Goal: Information Seeking & Learning: Learn about a topic

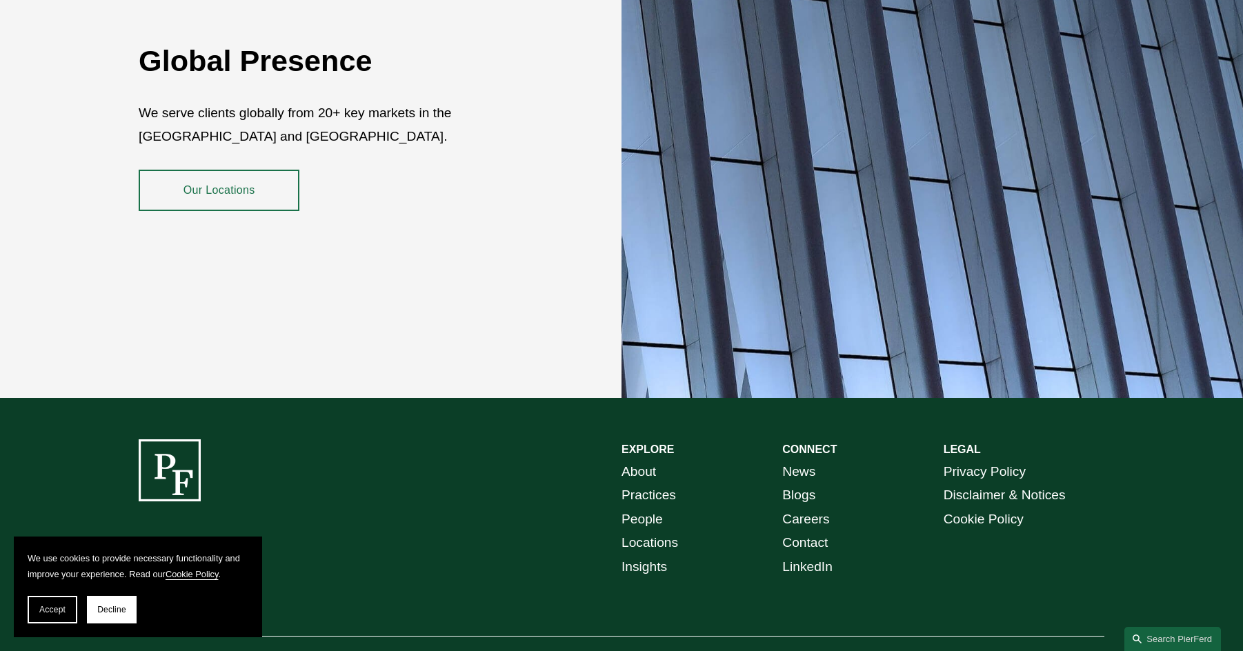
scroll to position [2509, 0]
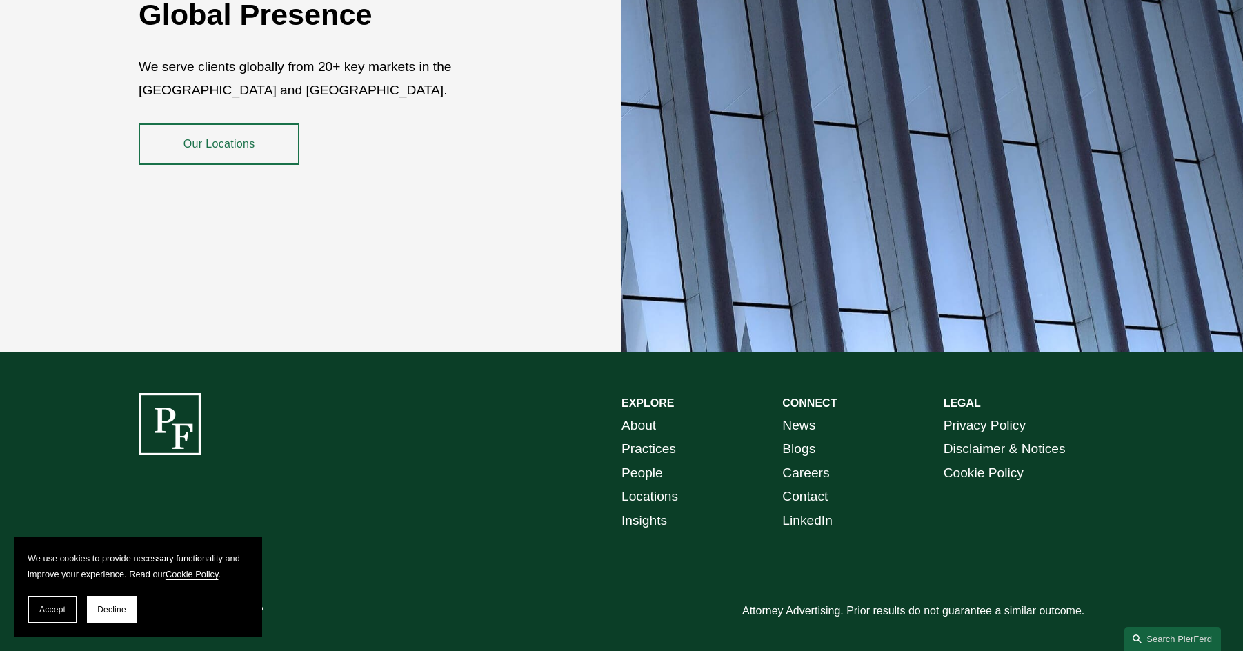
click at [647, 414] on link "About" at bounding box center [639, 426] width 35 height 24
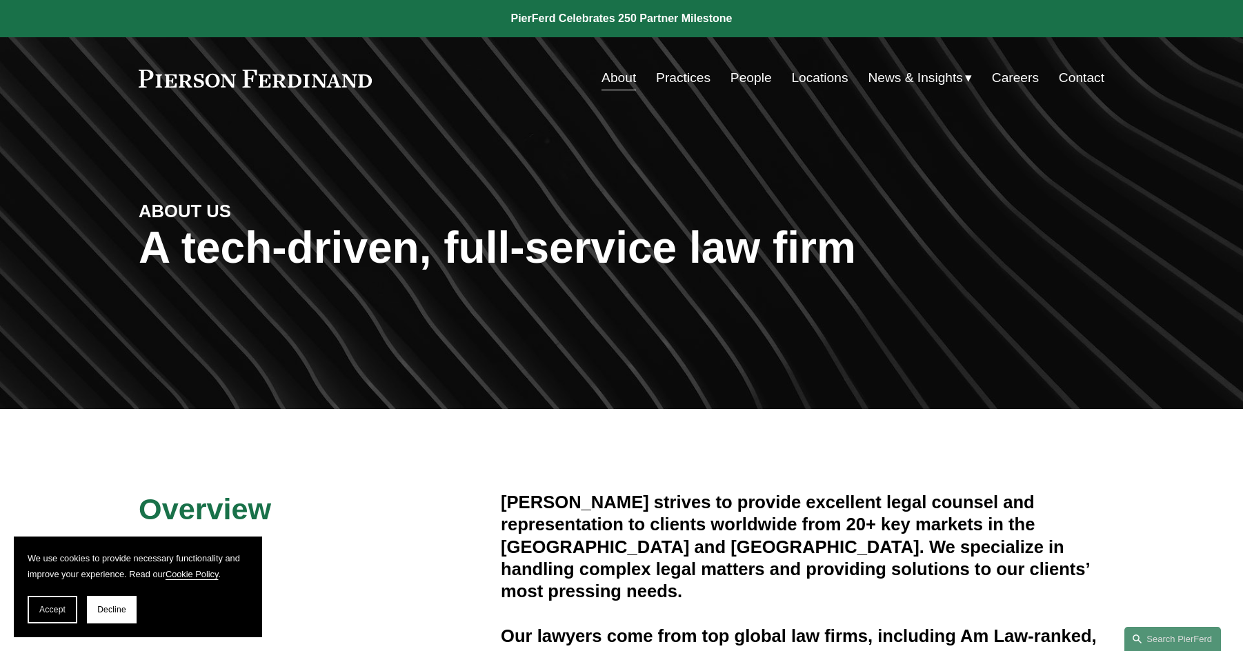
click at [805, 79] on link "Locations" at bounding box center [819, 78] width 57 height 26
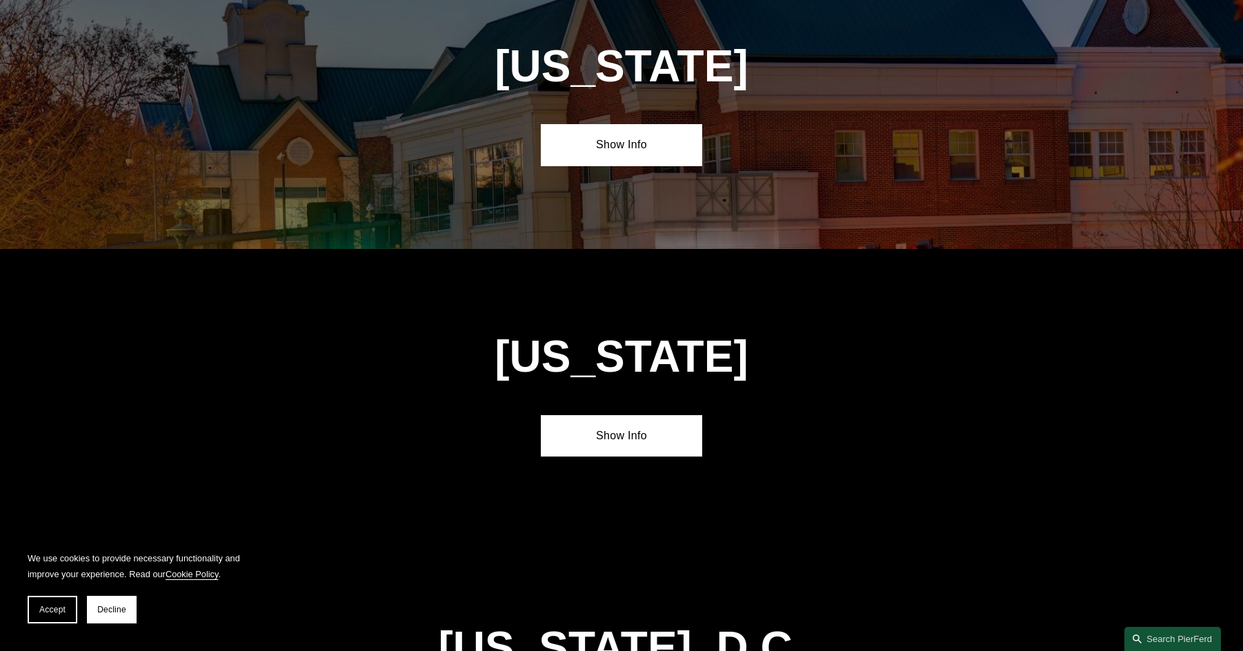
scroll to position [5451, 0]
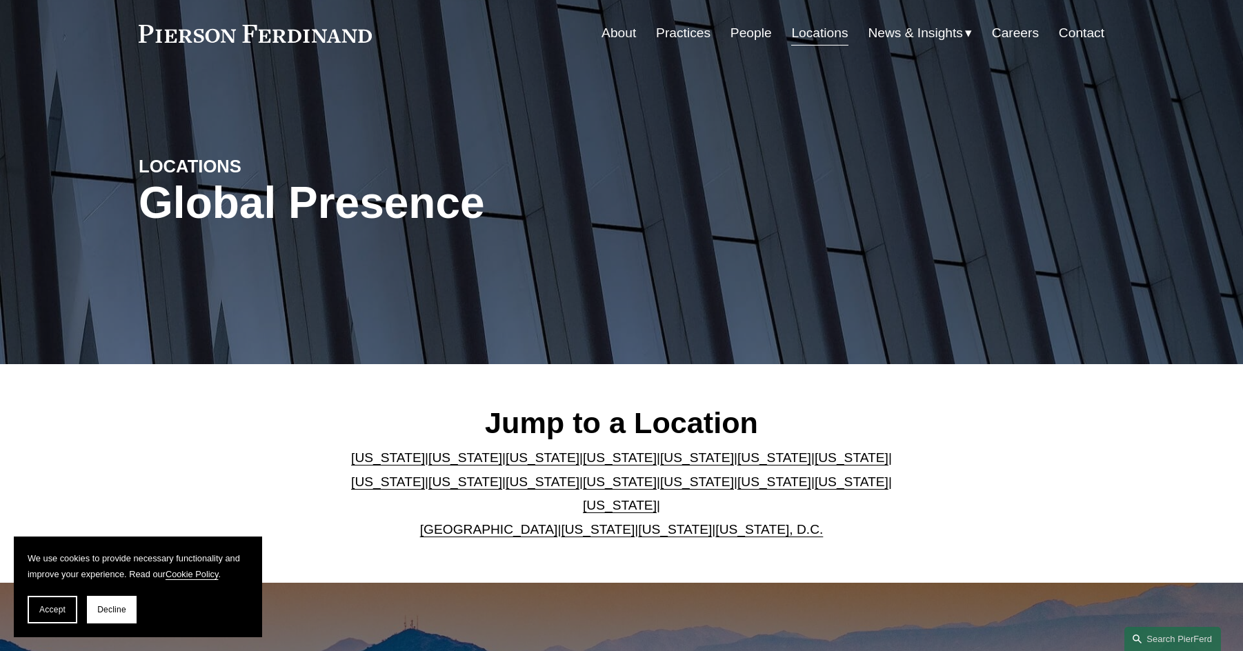
scroll to position [69, 0]
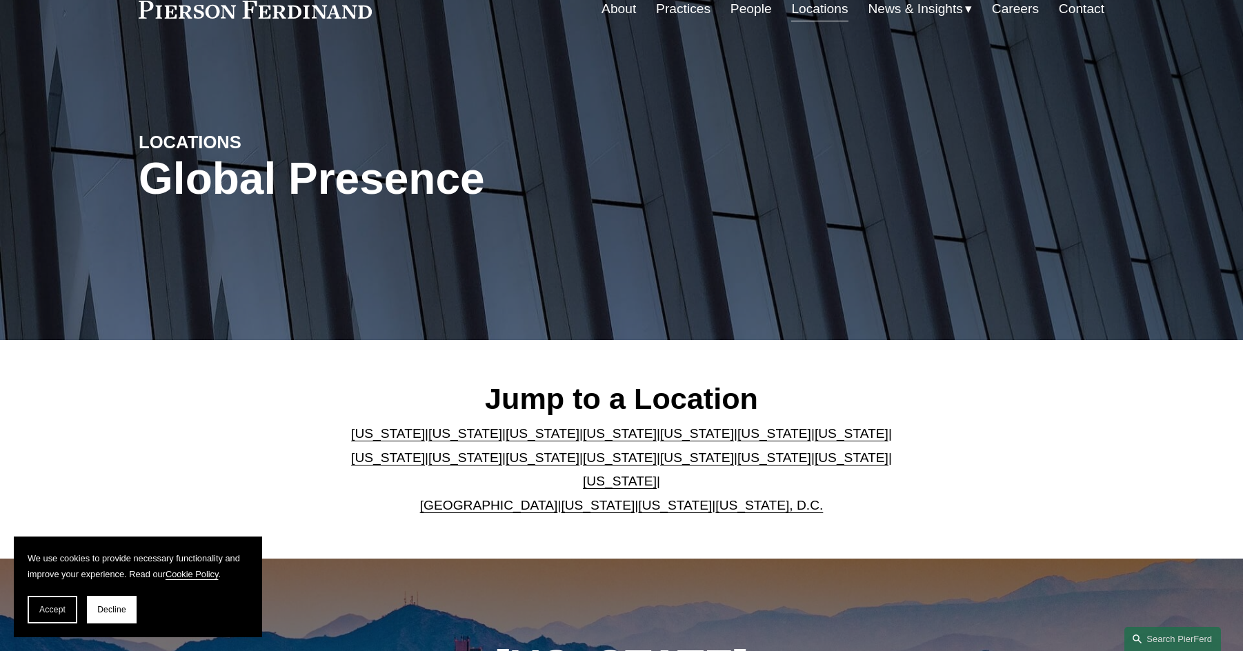
click at [583, 441] on link "Delaware" at bounding box center [620, 433] width 74 height 14
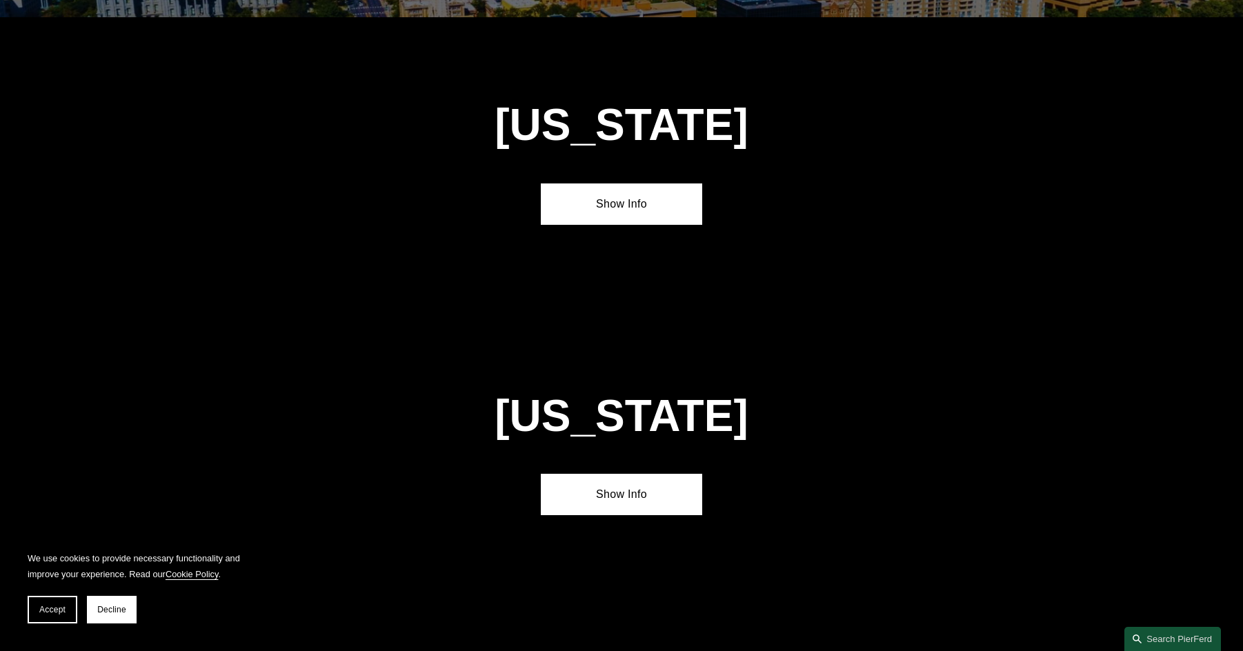
scroll to position [1497, 0]
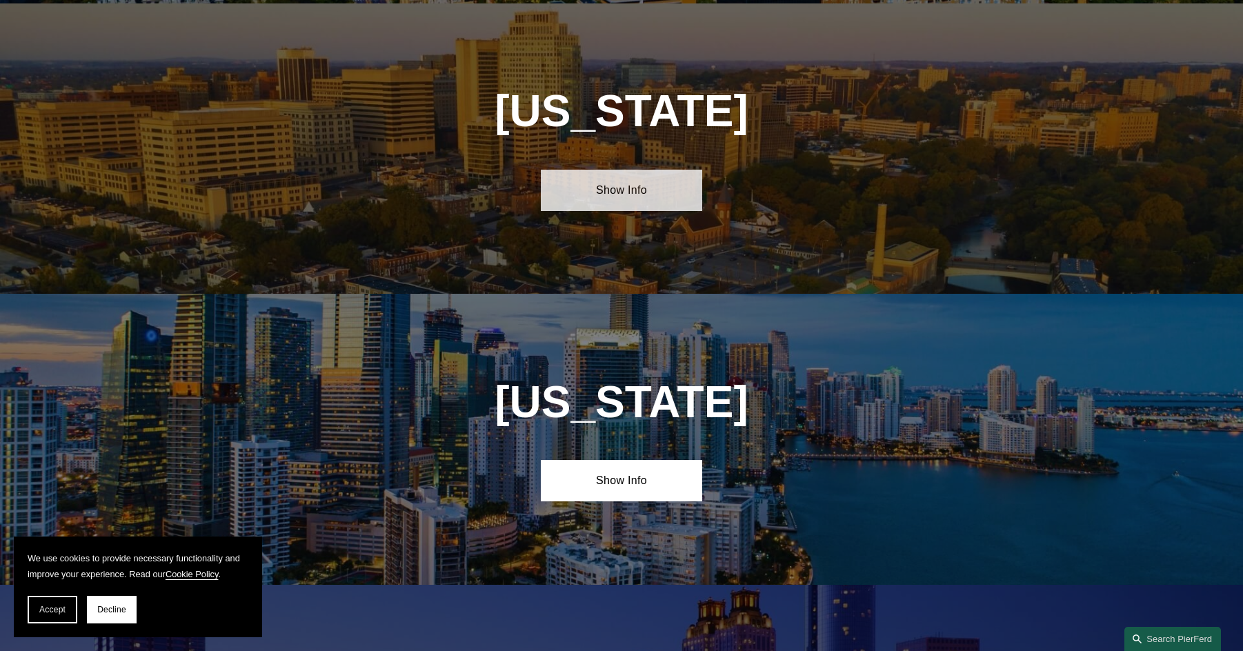
click at [669, 180] on link "Show Info" at bounding box center [621, 190] width 161 height 41
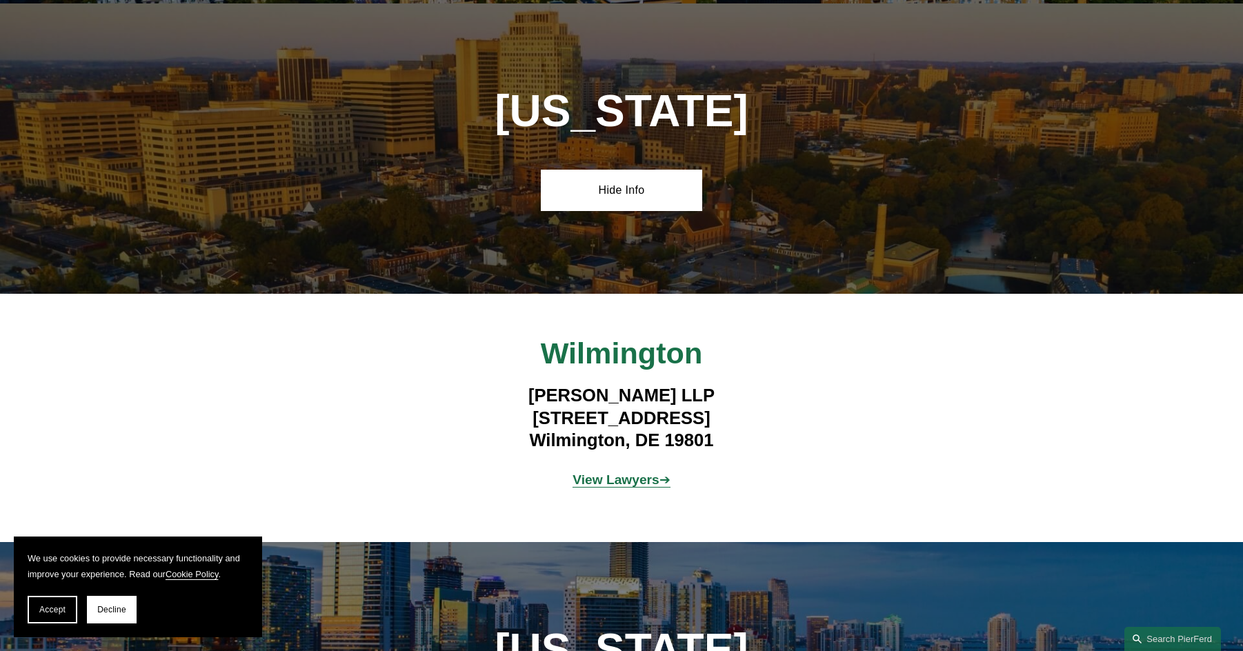
click at [611, 478] on strong "View Lawyers" at bounding box center [616, 480] width 87 height 14
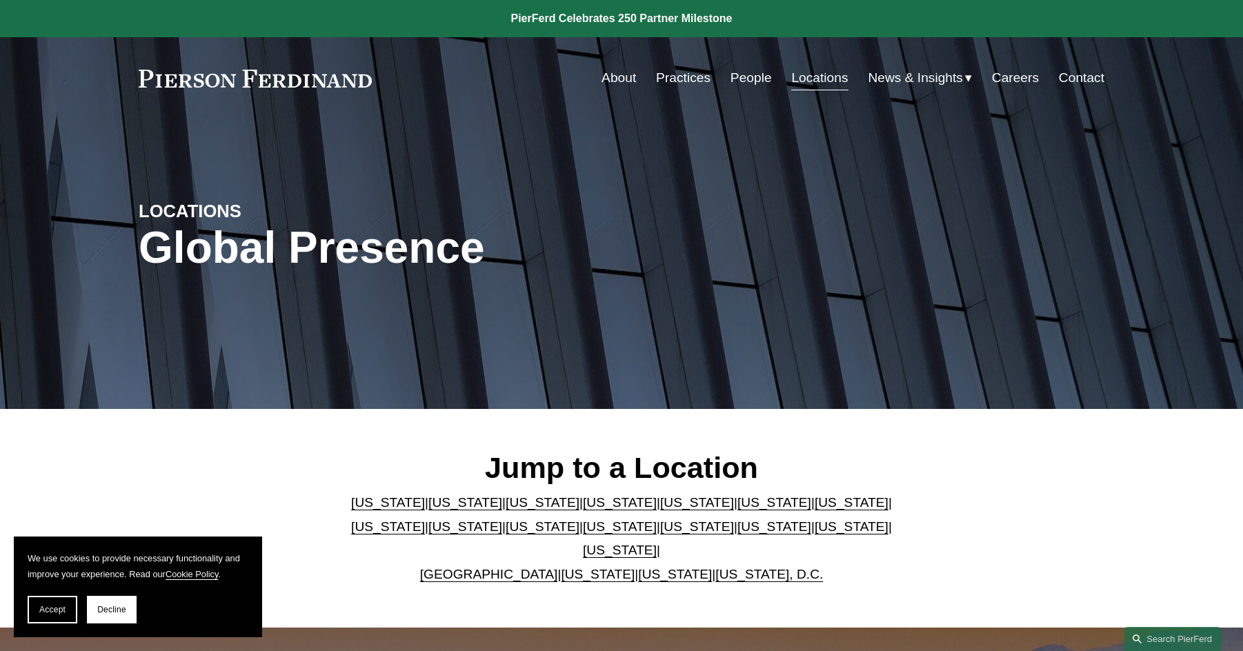
click at [815, 534] on link "[US_STATE]" at bounding box center [852, 527] width 74 height 14
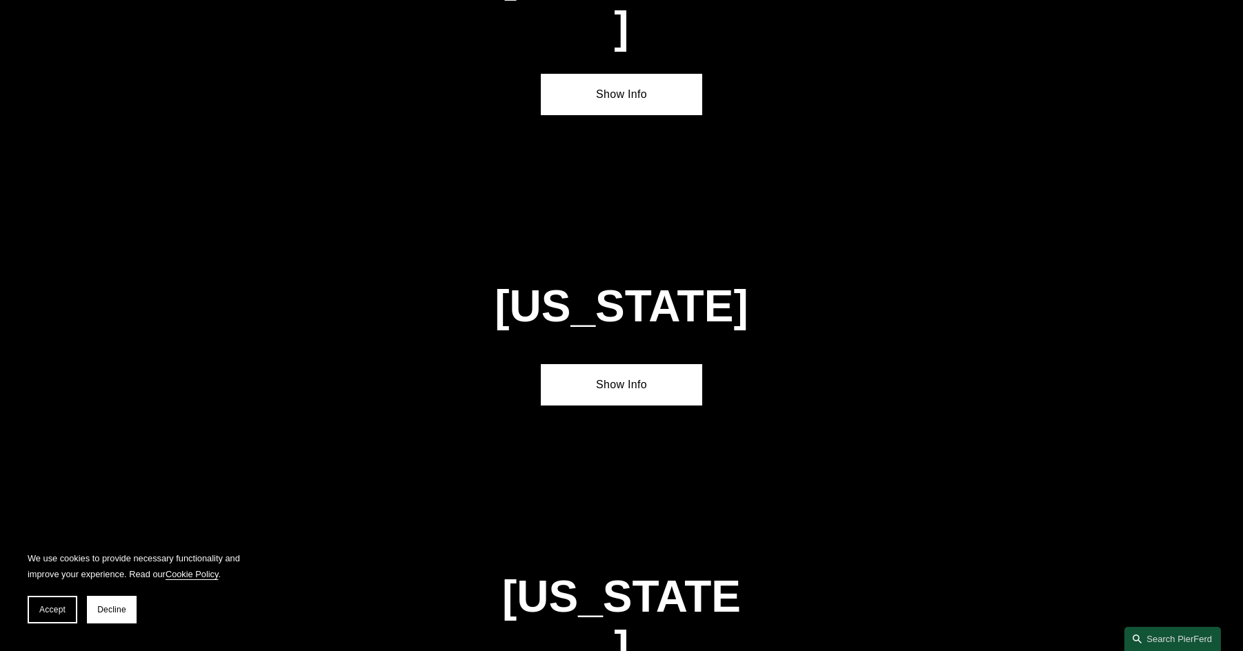
scroll to position [4404, 0]
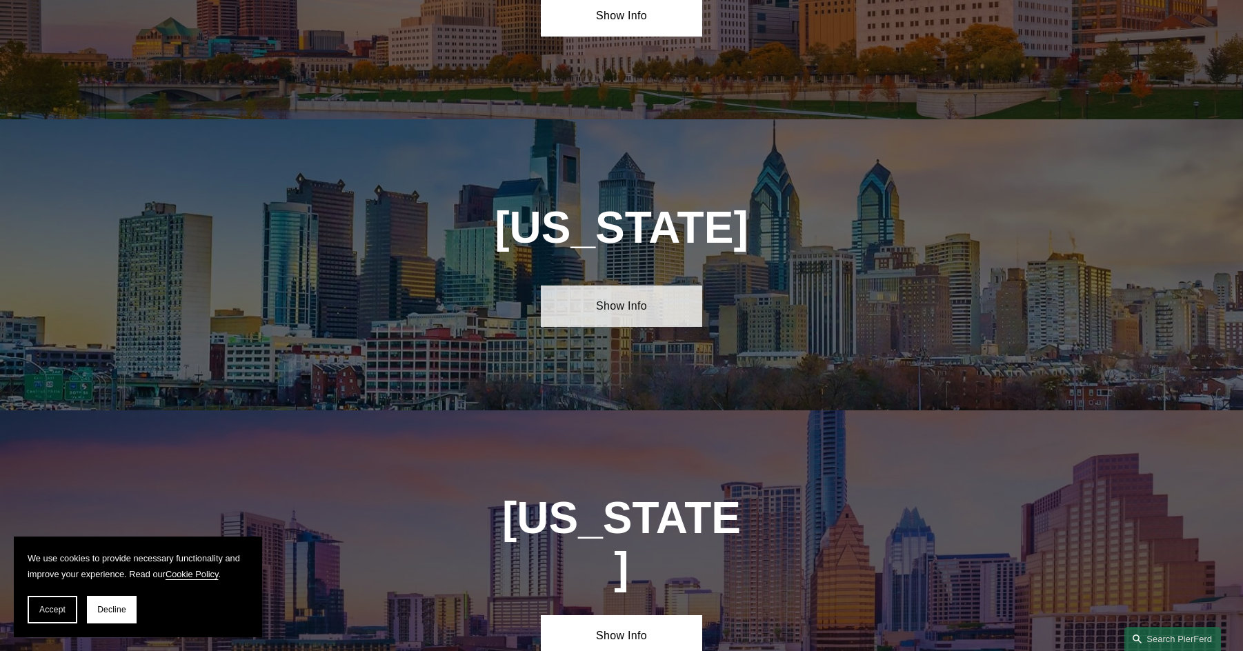
click at [639, 286] on link "Show Info" at bounding box center [621, 306] width 161 height 41
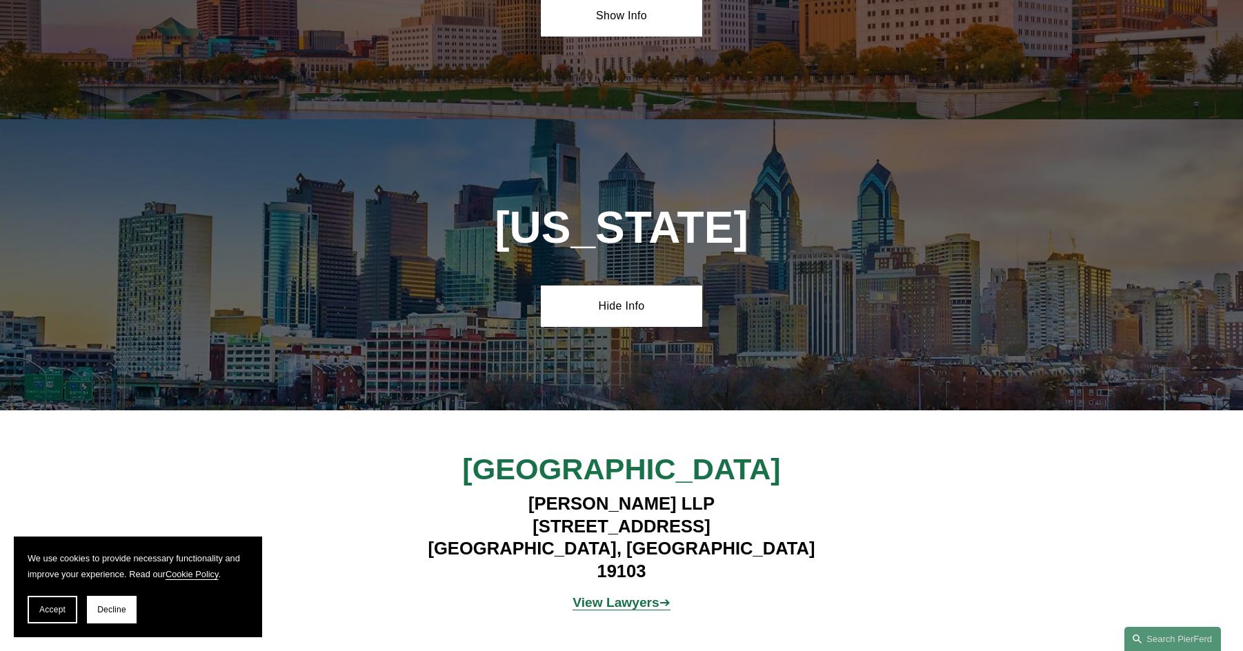
click at [621, 595] on strong "View Lawyers" at bounding box center [616, 602] width 87 height 14
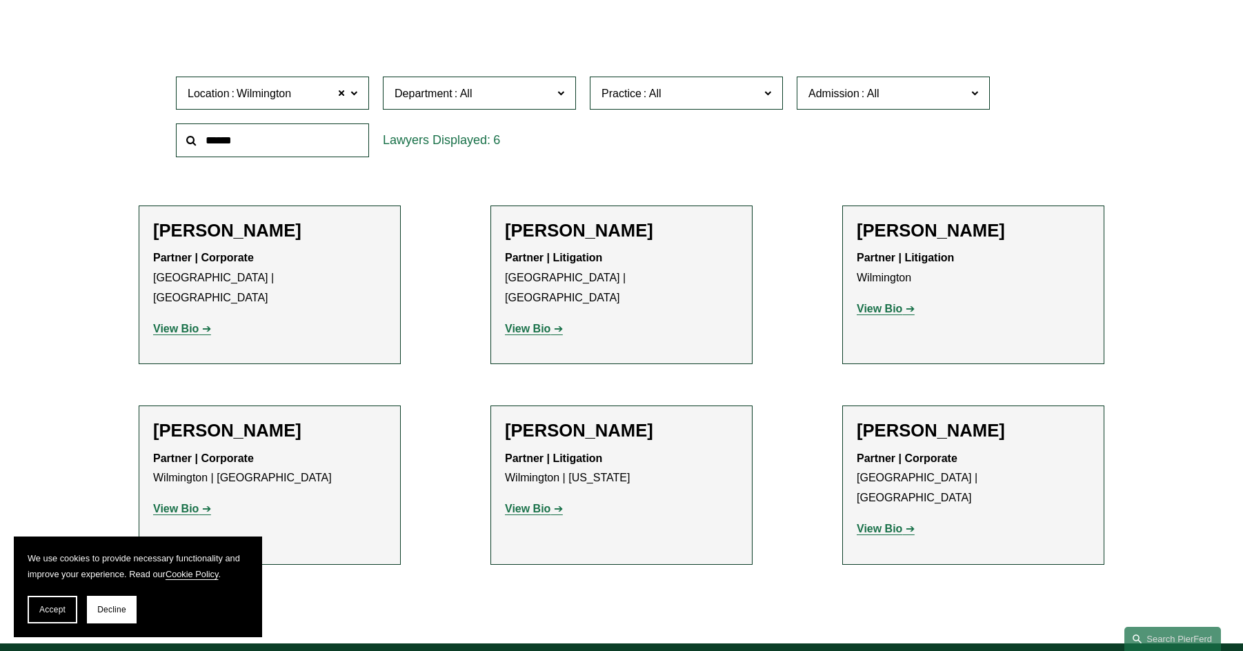
scroll to position [69, 0]
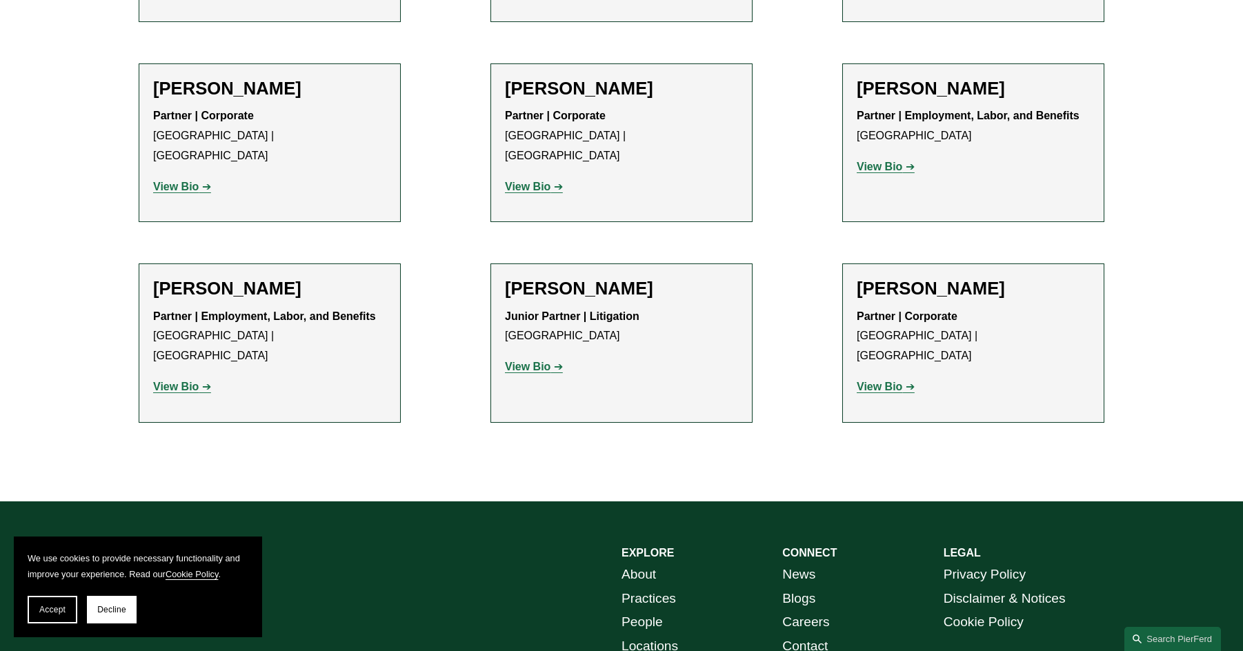
scroll to position [2263, 0]
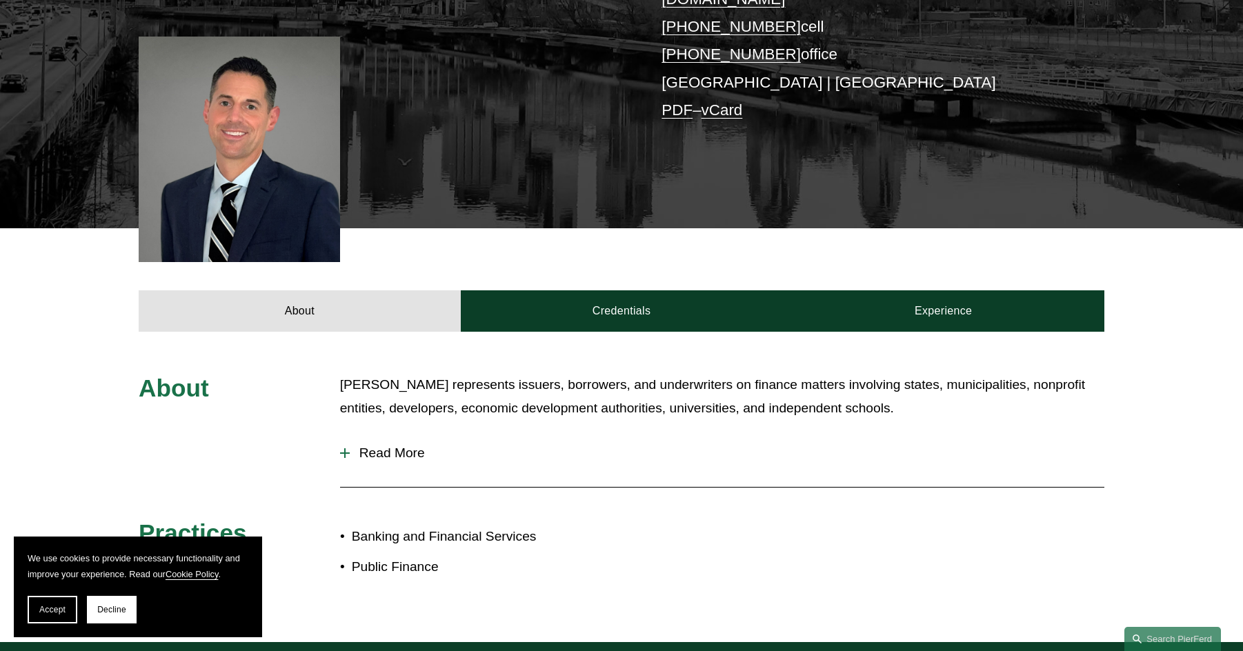
scroll to position [345, 0]
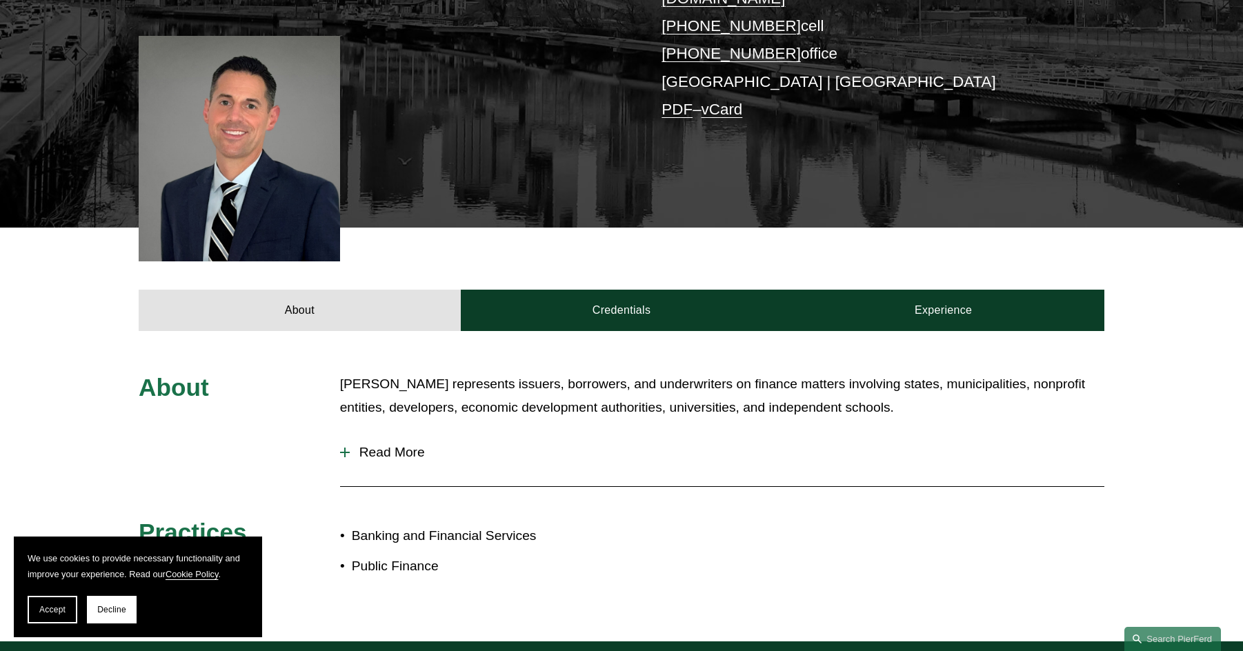
click at [406, 445] on span "Read More" at bounding box center [727, 452] width 755 height 15
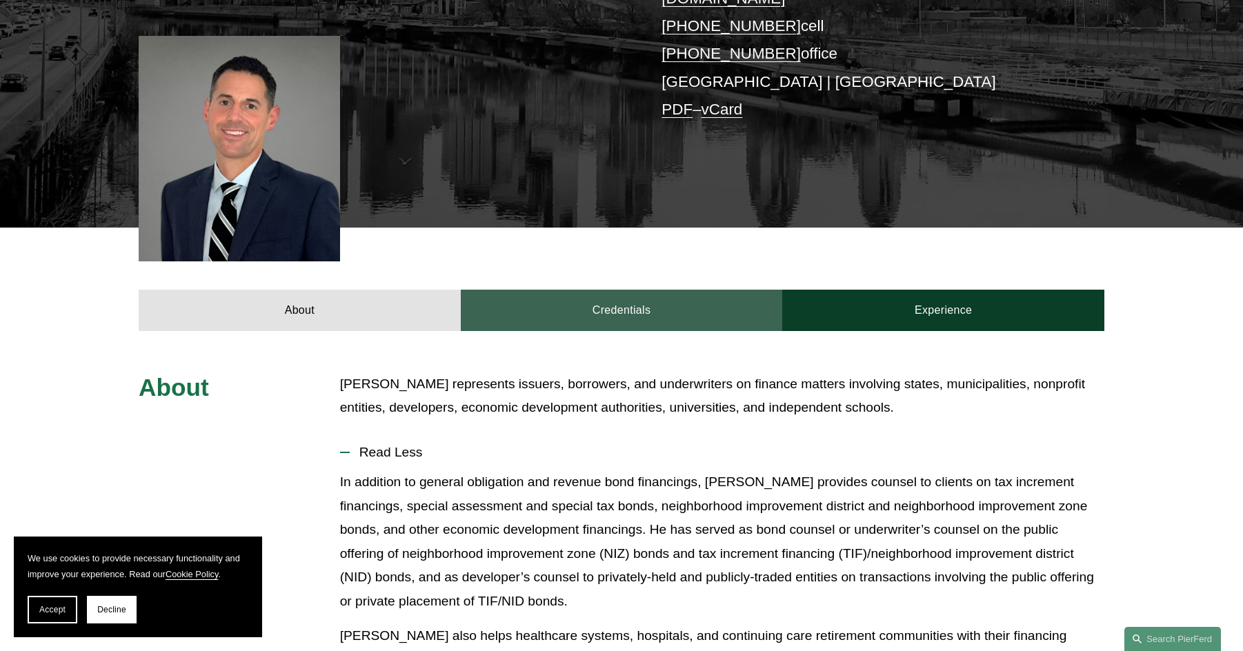
click at [669, 292] on link "Credentials" at bounding box center [622, 310] width 322 height 41
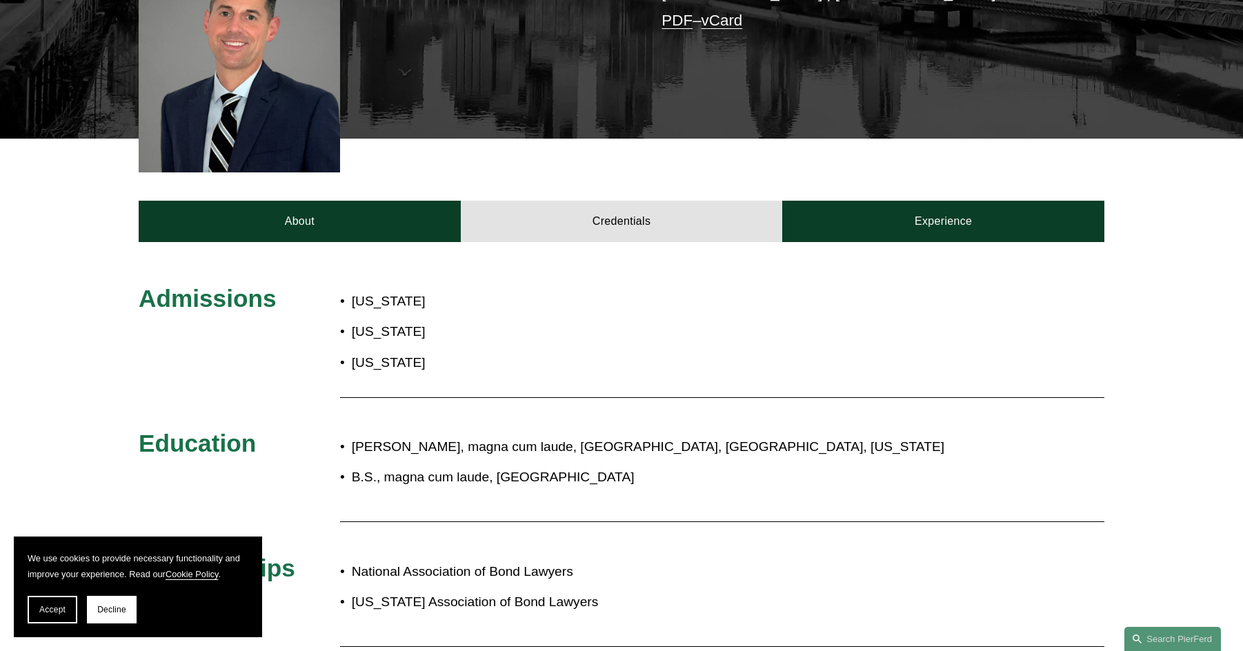
scroll to position [414, 0]
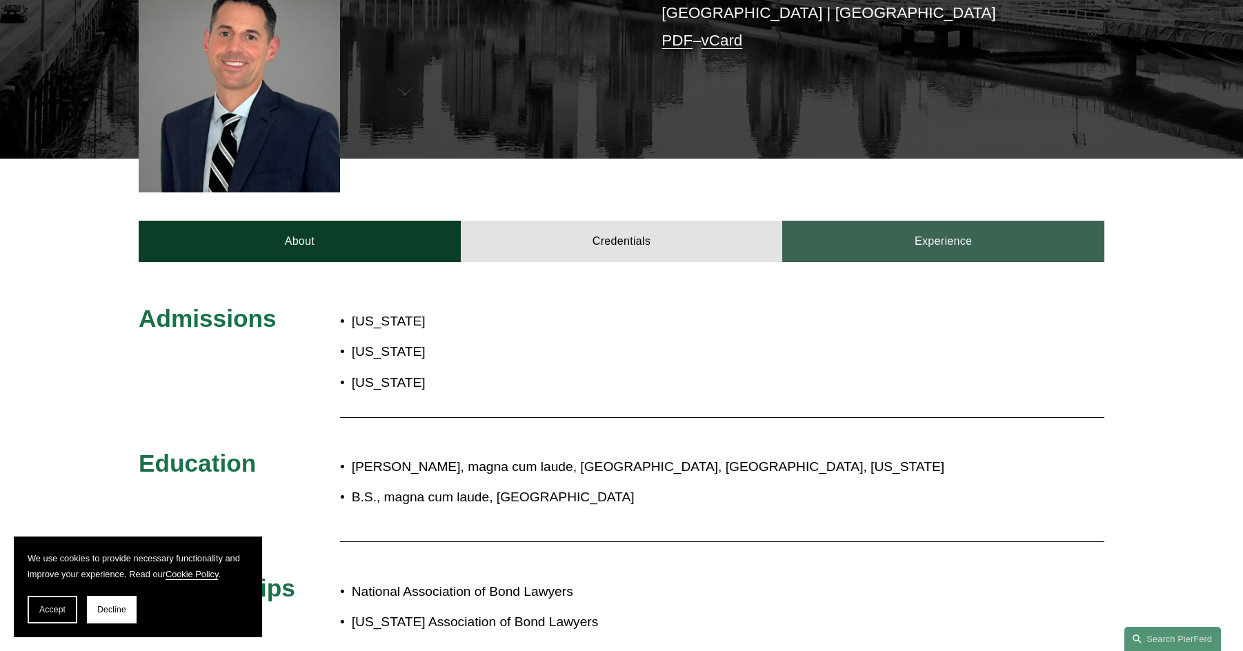
click at [965, 230] on link "Experience" at bounding box center [943, 241] width 322 height 41
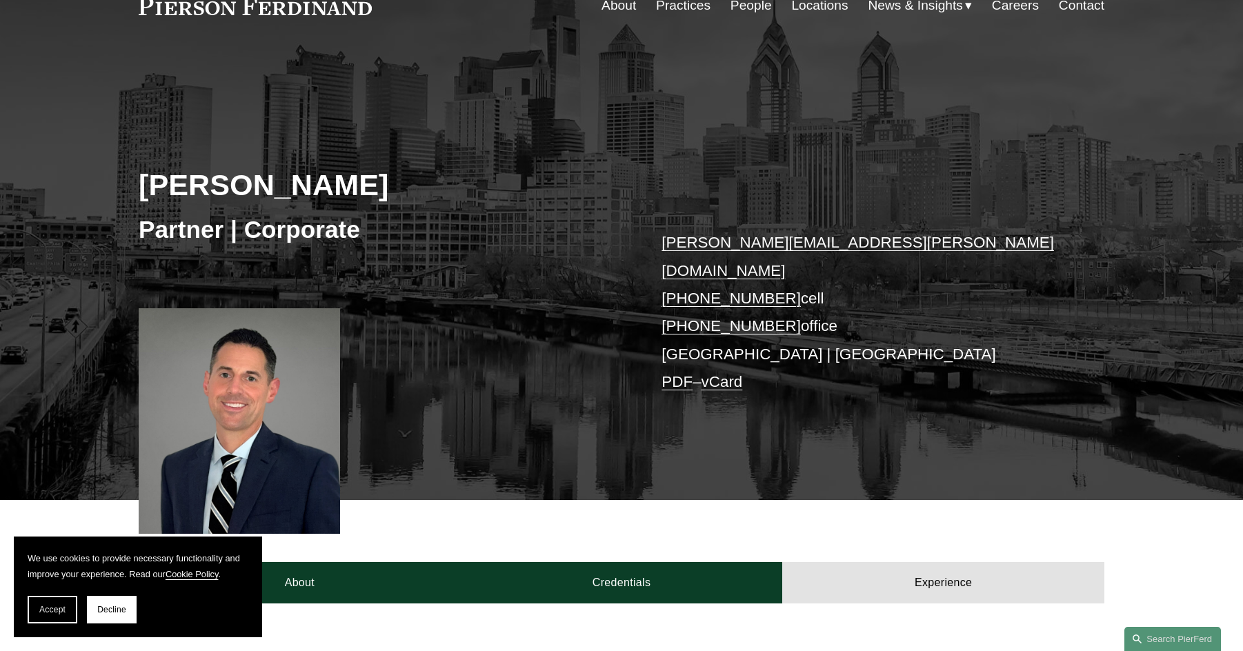
scroll to position [0, 0]
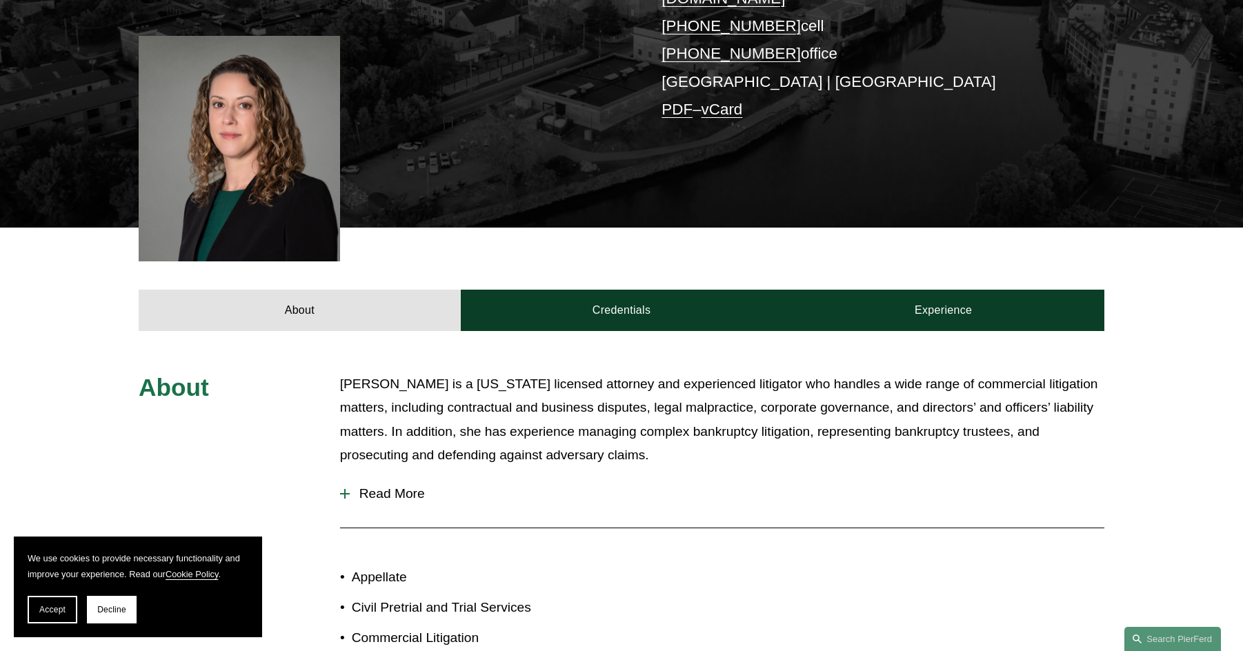
scroll to position [483, 0]
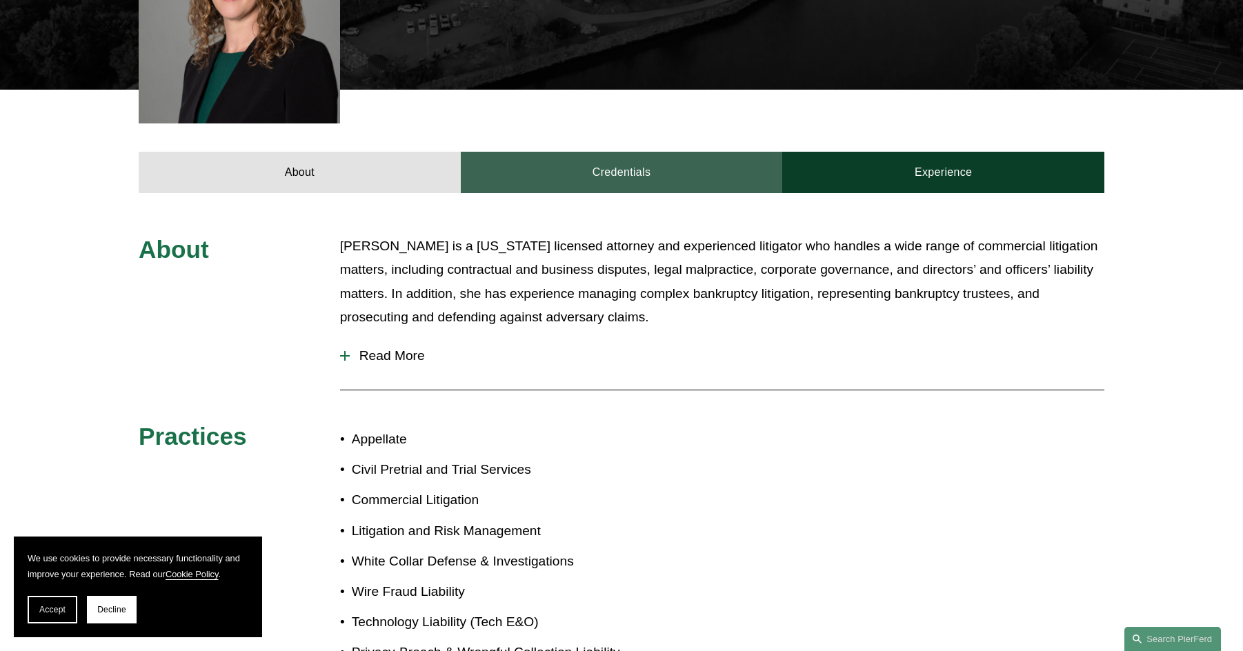
click at [638, 152] on link "Credentials" at bounding box center [622, 172] width 322 height 41
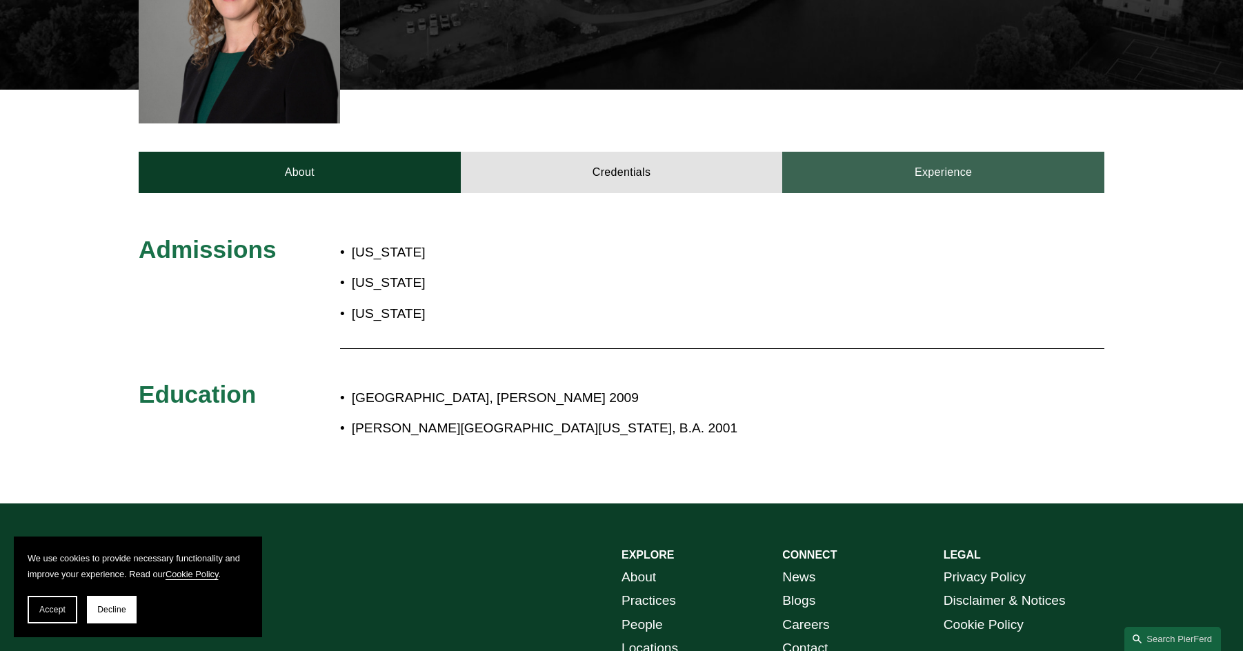
click at [855, 152] on link "Experience" at bounding box center [943, 172] width 322 height 41
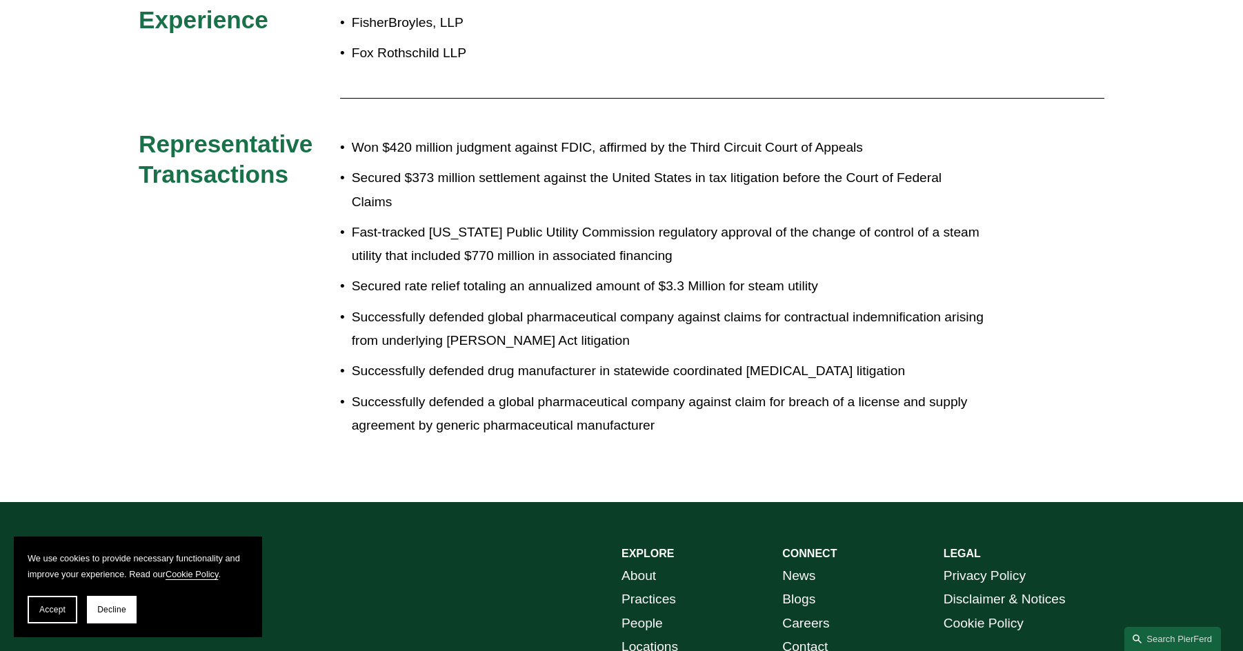
scroll to position [759, 0]
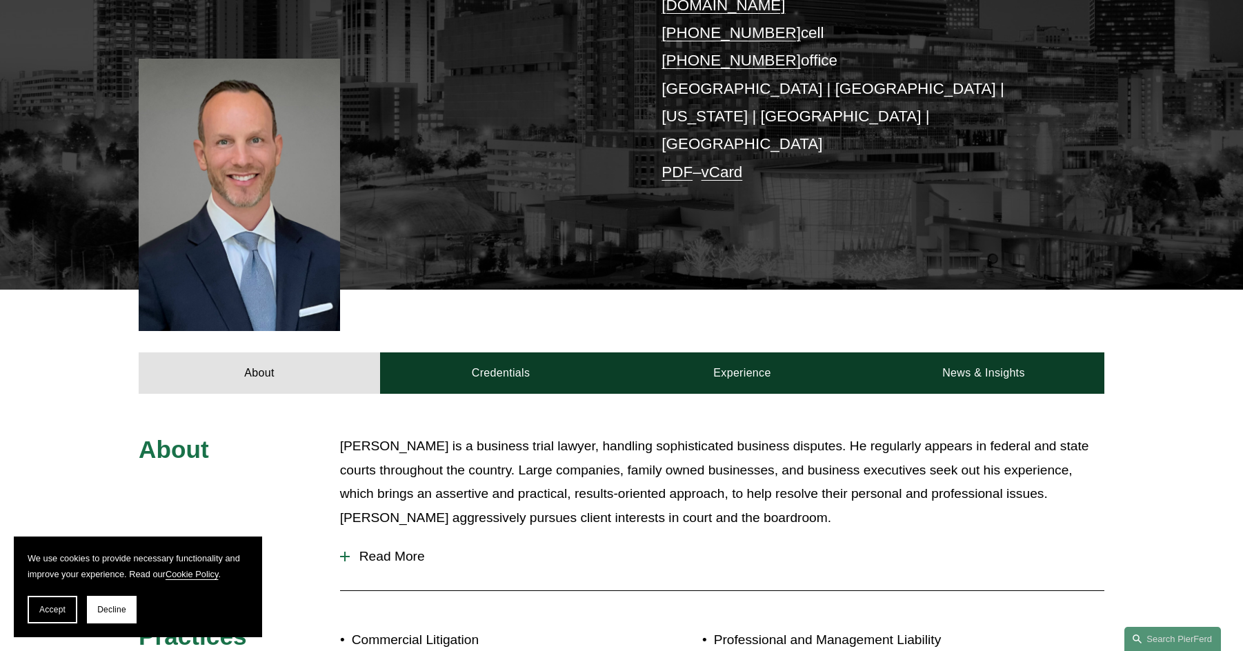
scroll to position [345, 0]
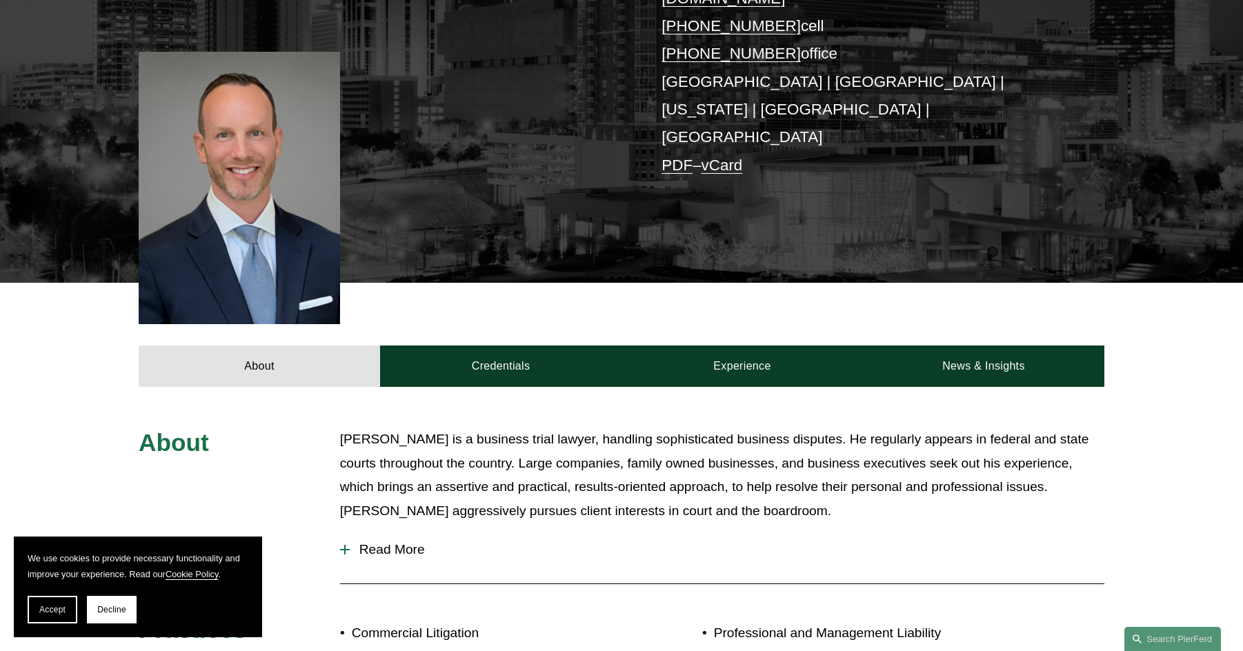
click at [399, 542] on span "Read More" at bounding box center [727, 549] width 755 height 15
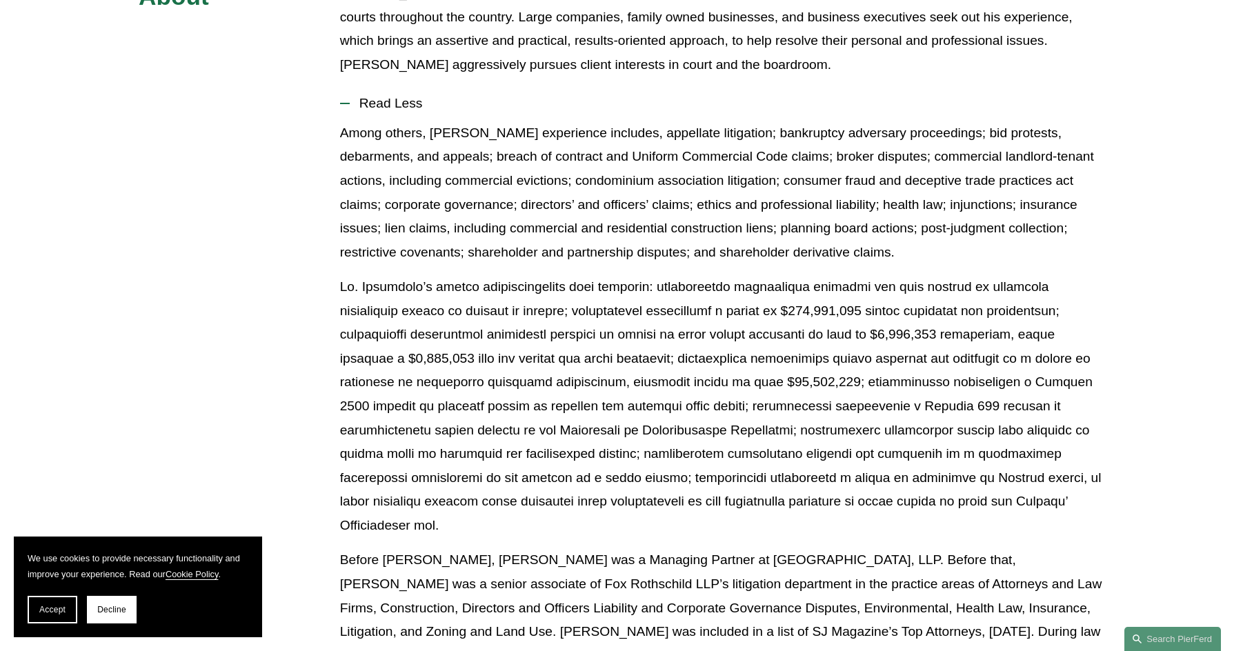
scroll to position [828, 0]
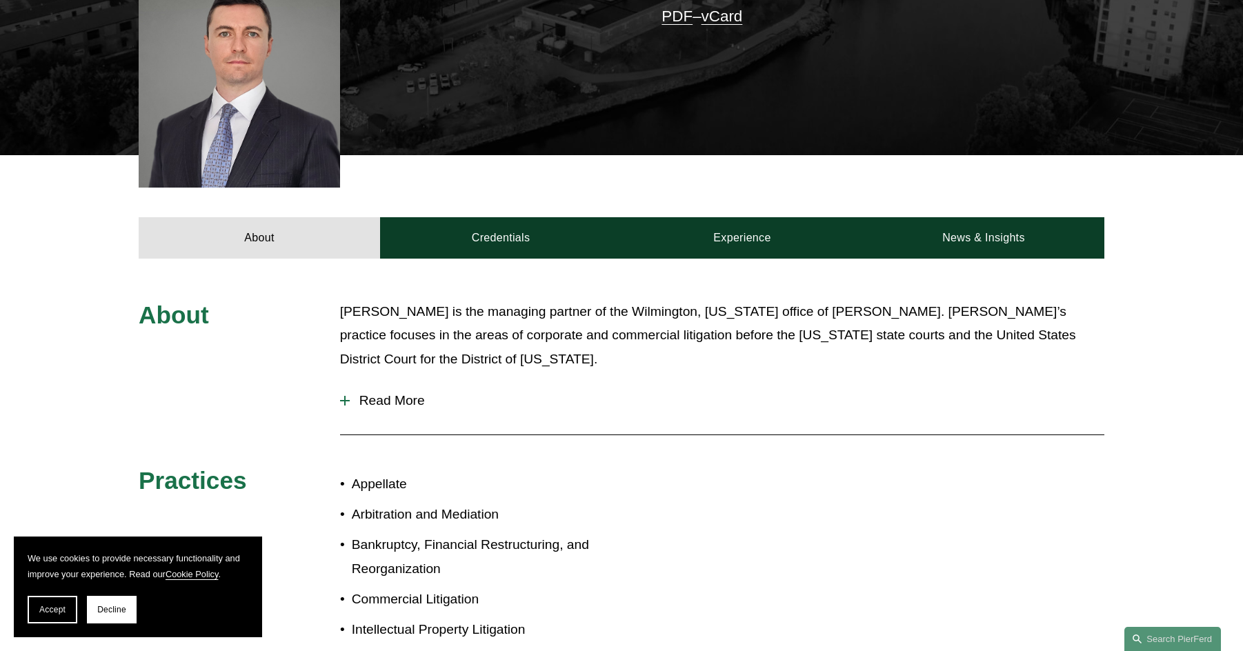
scroll to position [414, 0]
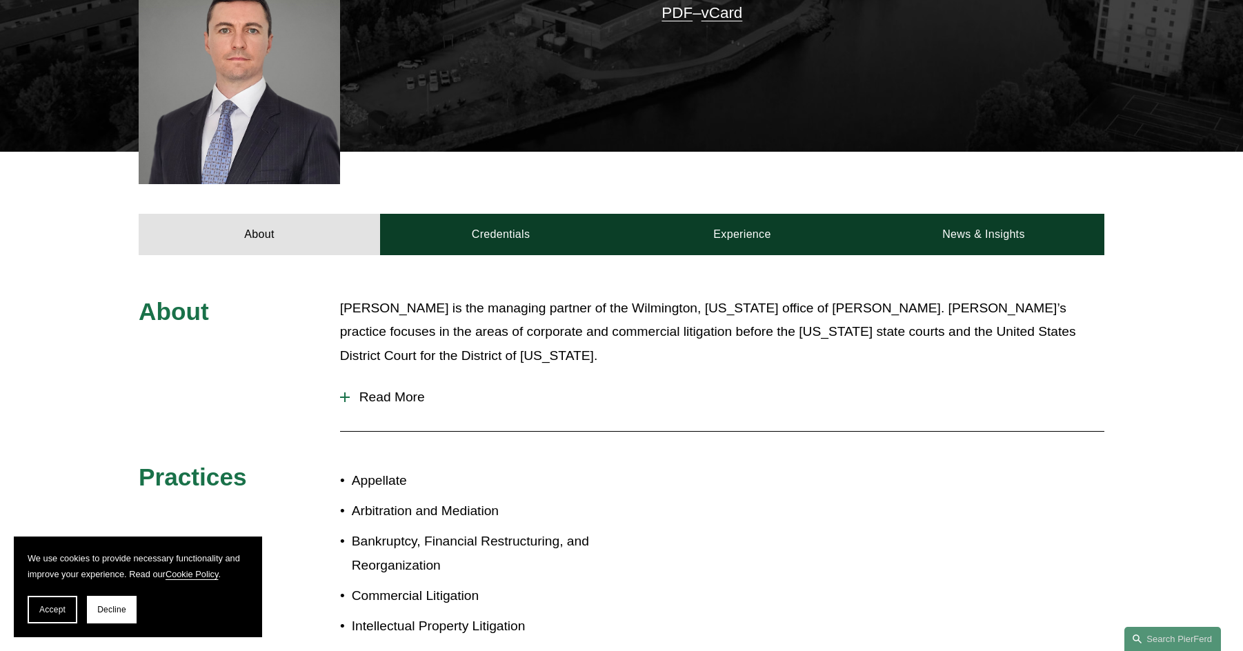
click at [385, 390] on span "Read More" at bounding box center [727, 397] width 755 height 15
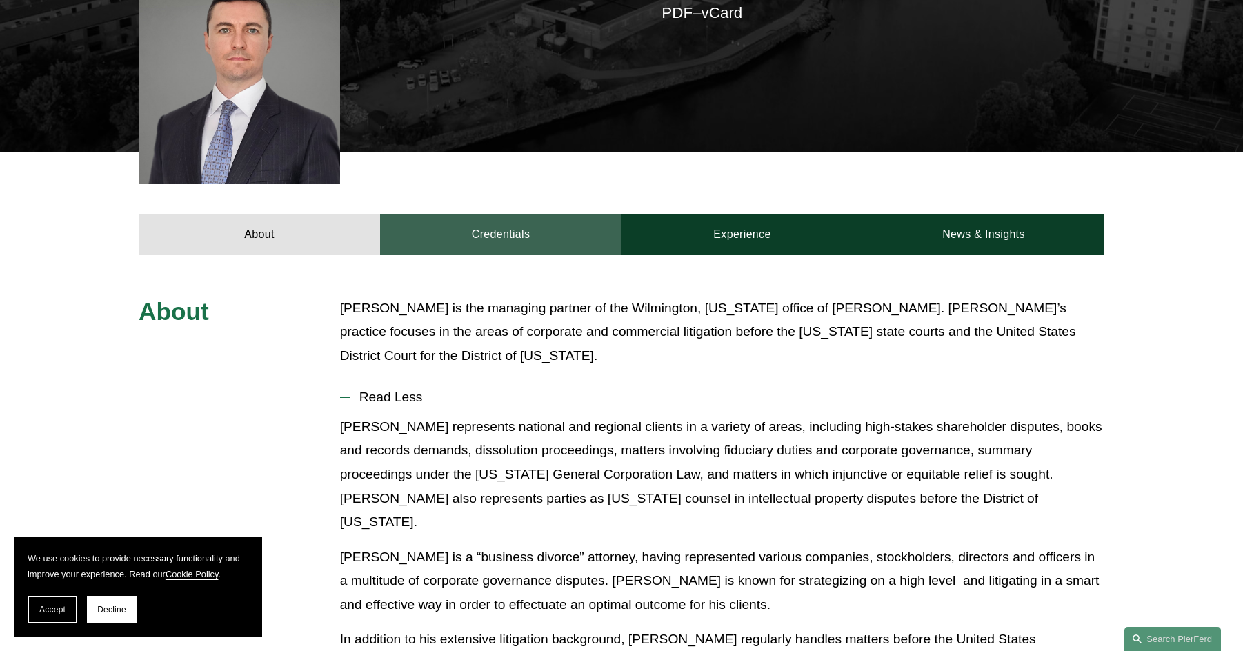
click at [512, 214] on link "Credentials" at bounding box center [501, 234] width 242 height 41
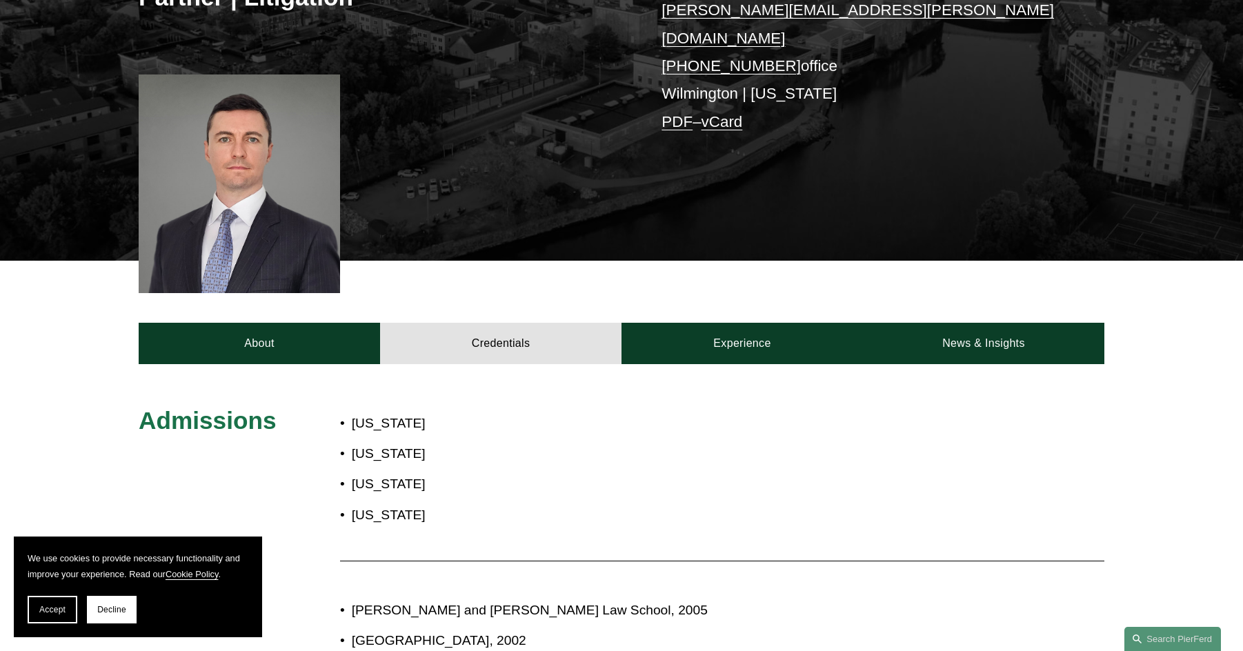
scroll to position [276, 0]
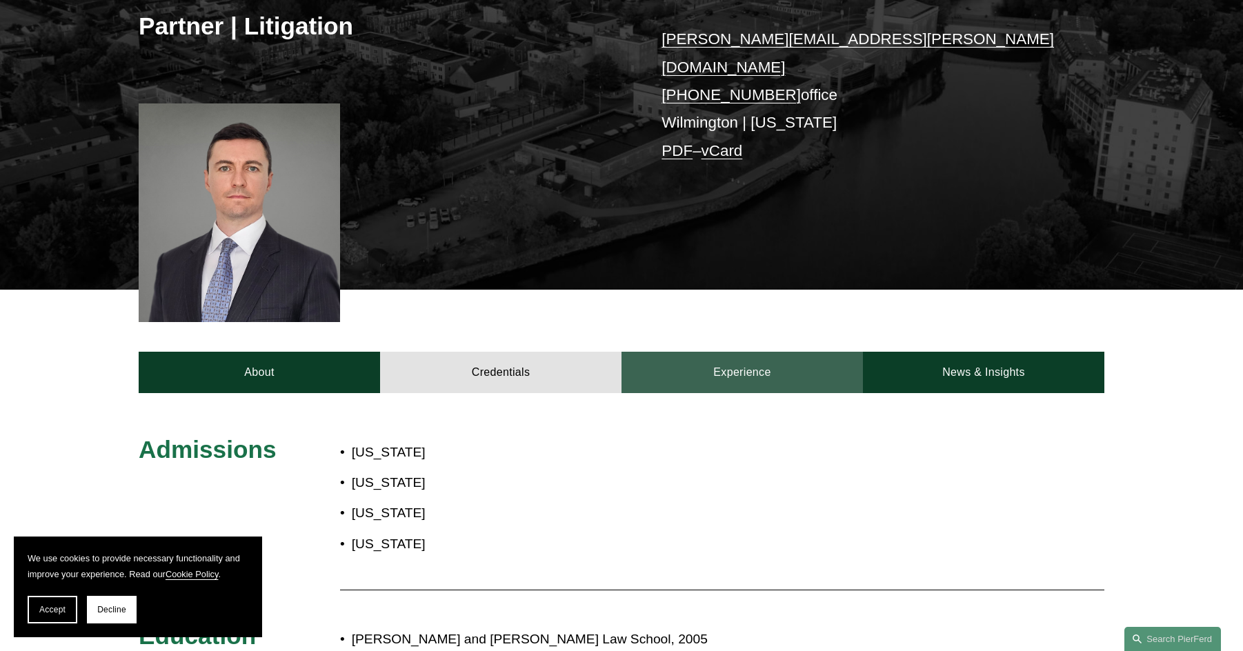
click at [762, 355] on link "Experience" at bounding box center [743, 372] width 242 height 41
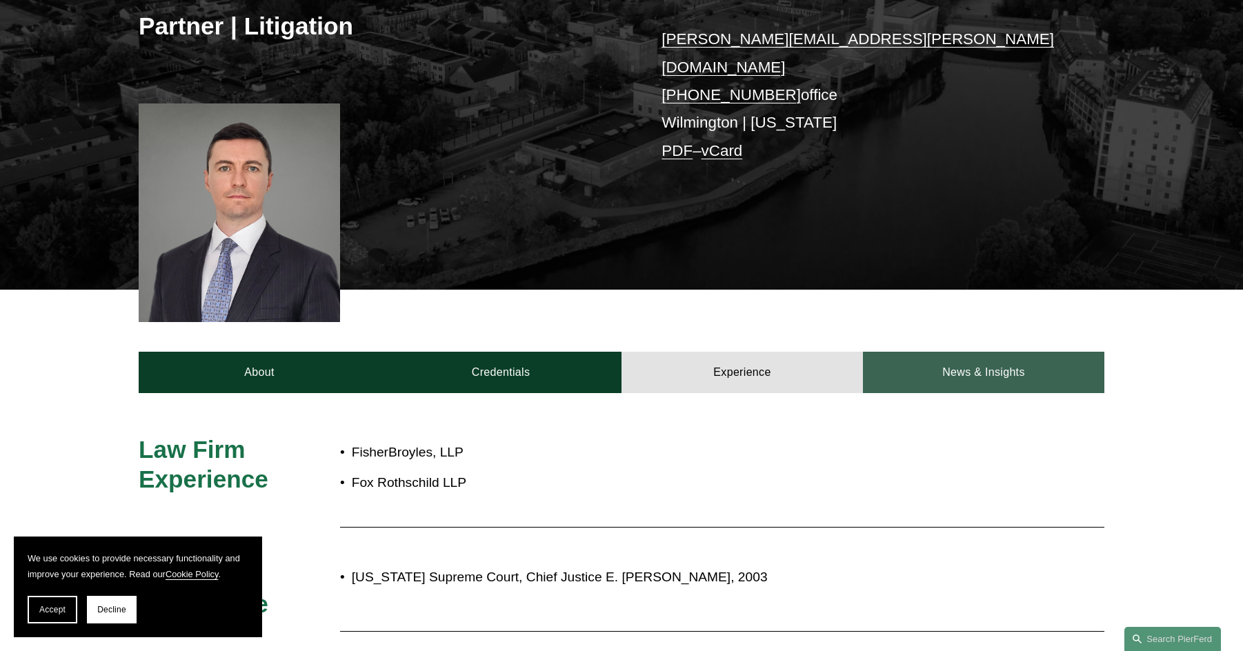
click at [916, 363] on link "News & Insights" at bounding box center [984, 372] width 242 height 41
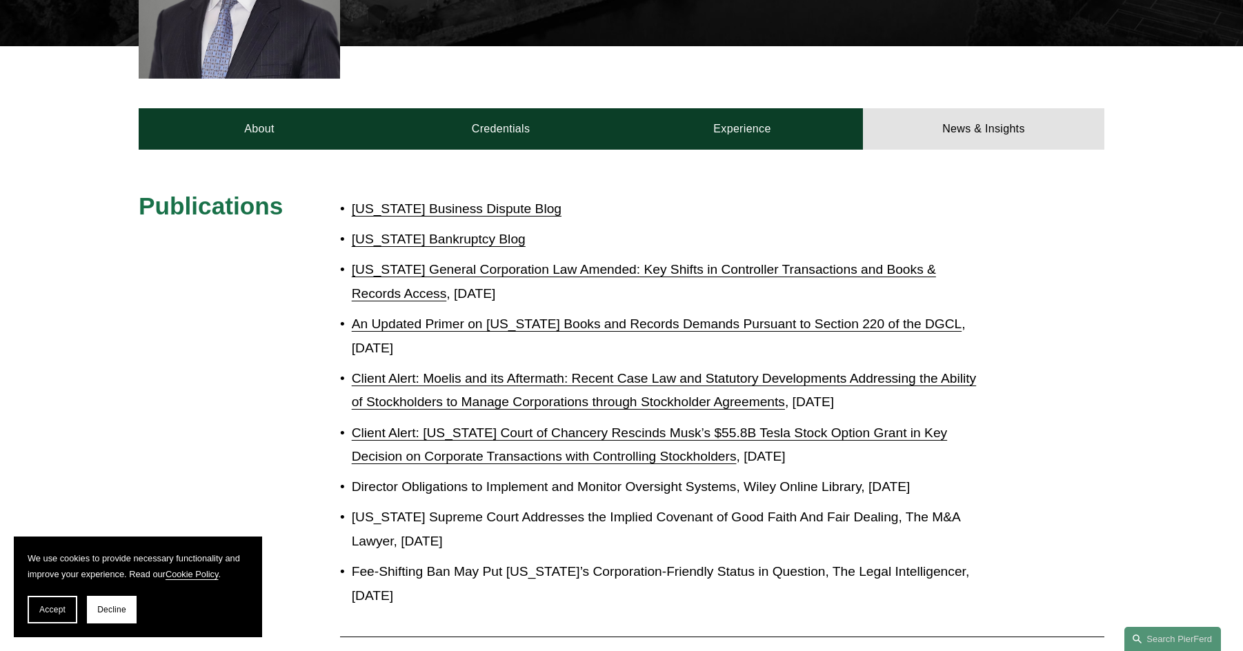
scroll to position [759, 0]
